Goal: Information Seeking & Learning: Learn about a topic

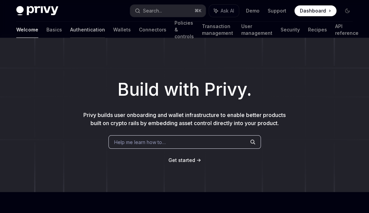
click at [70, 28] on link "Authentication" at bounding box center [87, 30] width 35 height 16
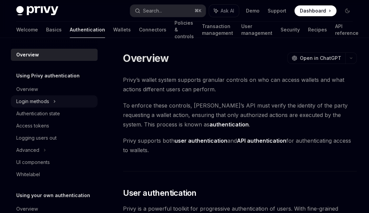
click at [46, 102] on div "Login methods" at bounding box center [32, 101] width 33 height 8
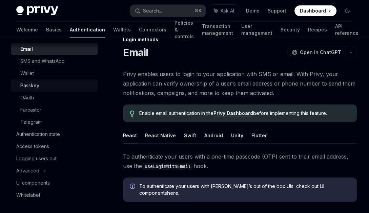
scroll to position [66, 0]
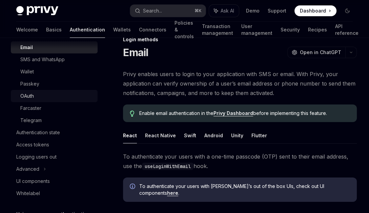
click at [69, 98] on div "OAuth" at bounding box center [56, 96] width 73 height 8
type textarea "*"
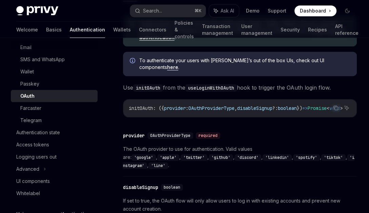
scroll to position [229, 0]
